Goal: Task Accomplishment & Management: Complete application form

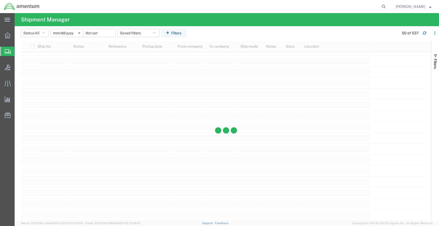
scroll to position [4233, 0]
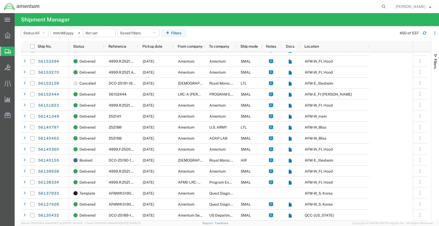
click at [0, 0] on span "Create Shipment" at bounding box center [0, 0] width 0 height 0
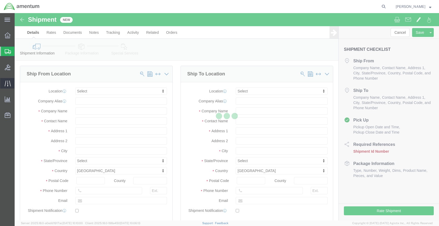
select select
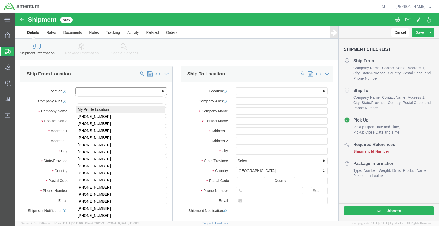
click body "Shipment New Details Rates Documents Notes Tracking Activity Related Orders Can…"
drag, startPoint x: 12, startPoint y: 122, endPoint x: 21, endPoint y: 124, distance: 9.4
click body "Shipment New Details Rates Documents Notes Tracking Activity Related Orders Can…"
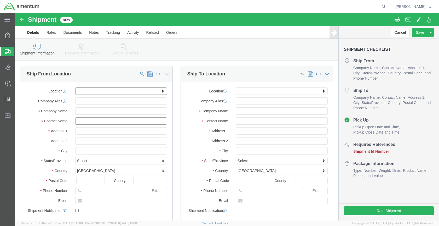
click input "text"
type input "J"
click input "text"
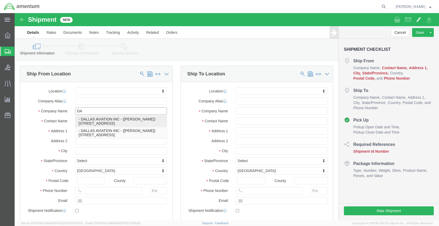
type input "D"
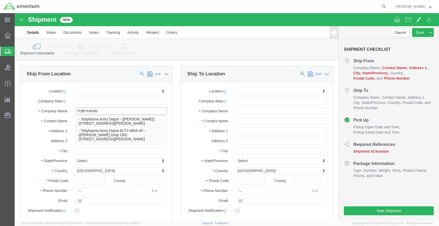
drag, startPoint x: 94, startPoint y: 99, endPoint x: 29, endPoint y: 93, distance: 65.3
click div "Ship From Location Location My Profile Location 1002-4122-6 1006-5256-0 1026-89…"
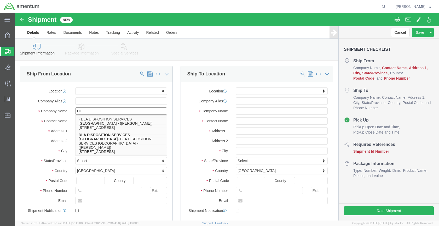
type input "D"
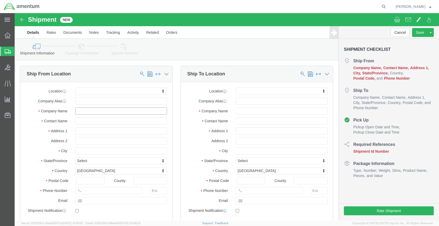
click input "text"
type input "DLA DISTRIBUTION TOBYHANN"
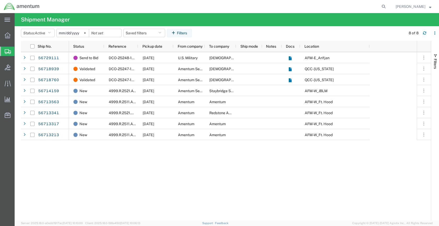
click at [0, 0] on span "Create Shipment" at bounding box center [0, 0] width 0 height 0
